Goal: Task Accomplishment & Management: Use online tool/utility

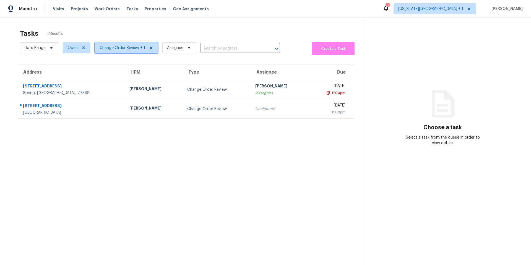
click at [124, 47] on span "Change Order Review + 1" at bounding box center [123, 48] width 46 height 6
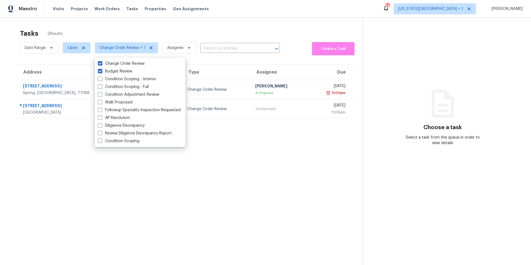
click at [127, 35] on div "Tasks 2 Results" at bounding box center [191, 33] width 343 height 14
